Goal: Transaction & Acquisition: Purchase product/service

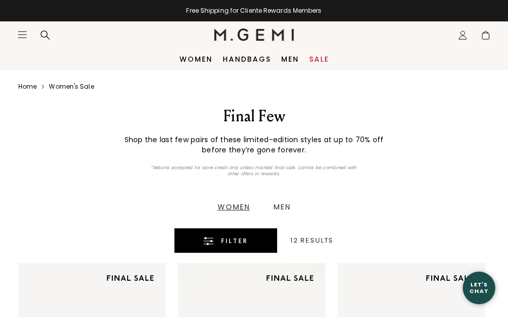
click at [234, 241] on span "Filter" at bounding box center [234, 241] width 27 height 12
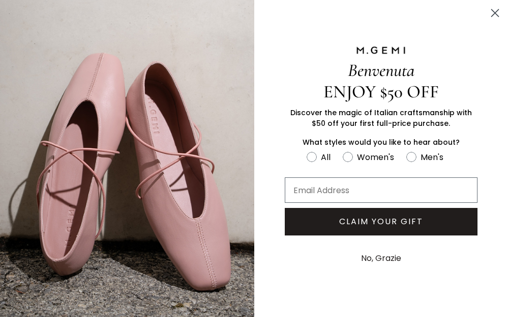
click at [496, 10] on circle "Close dialog" at bounding box center [495, 13] width 17 height 17
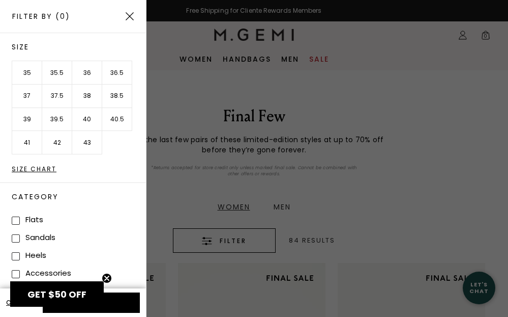
click at [23, 140] on li "41" at bounding box center [27, 142] width 30 height 23
click at [54, 136] on li "42" at bounding box center [57, 142] width 30 height 23
click at [105, 276] on icon "Close teaser" at bounding box center [107, 278] width 4 height 4
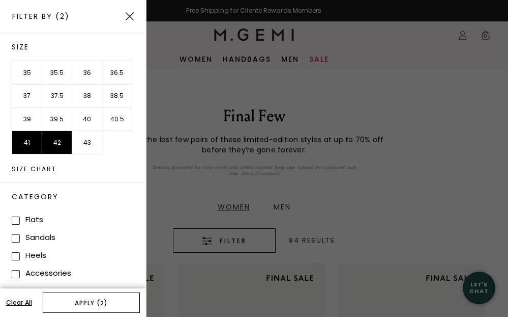
click at [99, 304] on button "Apply (2)" at bounding box center [91, 302] width 97 height 20
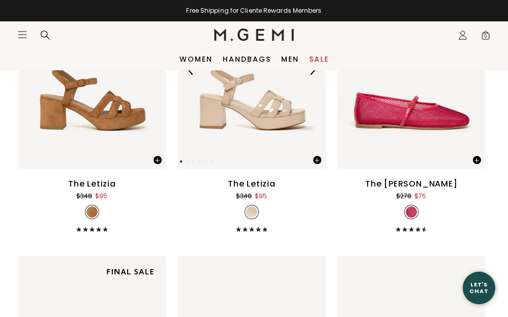
scroll to position [1721, 0]
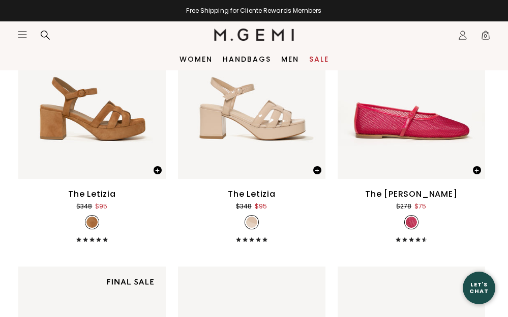
click at [23, 35] on icon "Icons/20x20/hamburger@2x" at bounding box center [22, 35] width 10 height 10
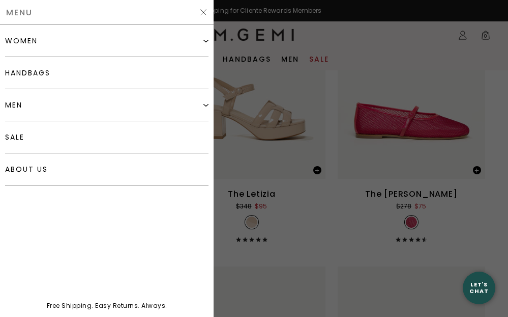
click at [37, 39] on div "women" at bounding box center [21, 41] width 33 height 8
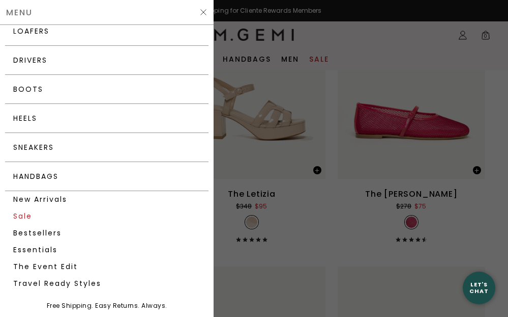
scroll to position [99, 0]
click at [60, 195] on link "New Arrivals" at bounding box center [107, 198] width 204 height 17
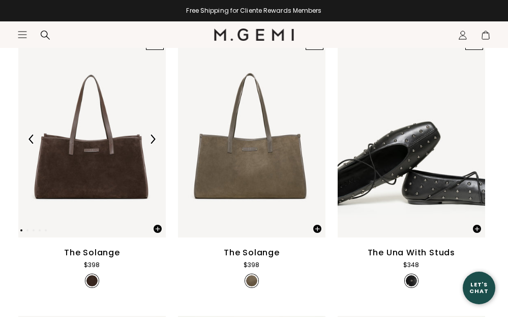
scroll to position [1264, 0]
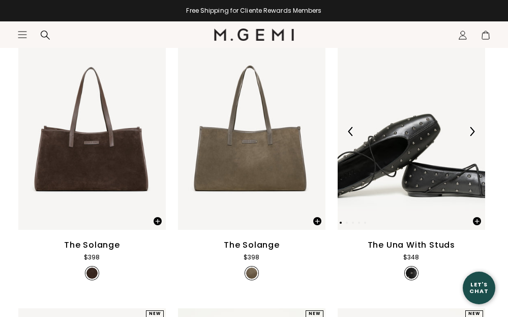
click at [371, 185] on img at bounding box center [412, 131] width 148 height 197
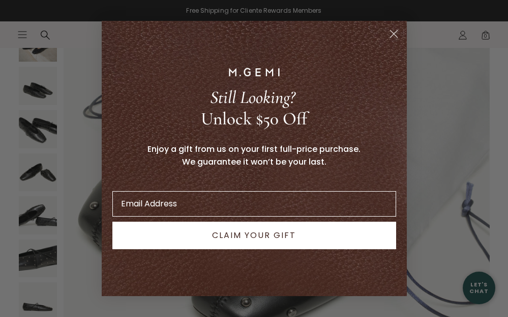
scroll to position [153, 0]
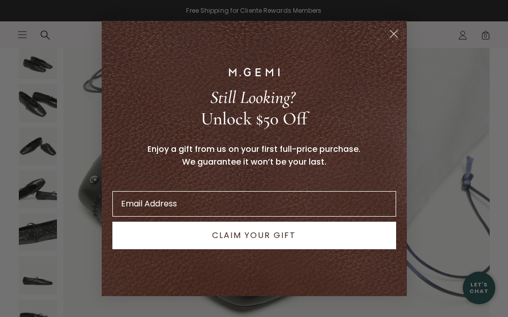
click at [392, 33] on circle "Close dialog" at bounding box center [393, 33] width 17 height 17
